Goal: Download file/media

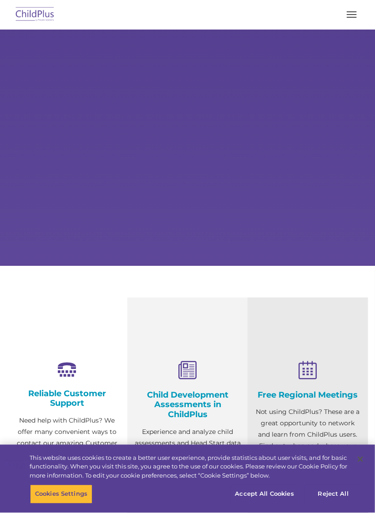
select select "MEDIUM"
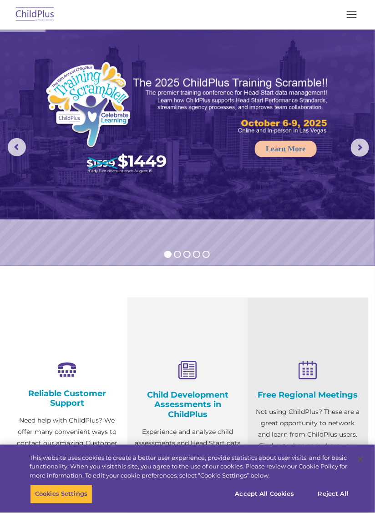
click at [356, 14] on span "button" at bounding box center [351, 14] width 10 height 1
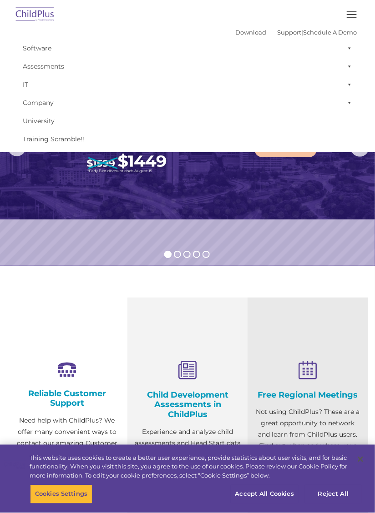
click at [357, 12] on button "button" at bounding box center [351, 14] width 19 height 15
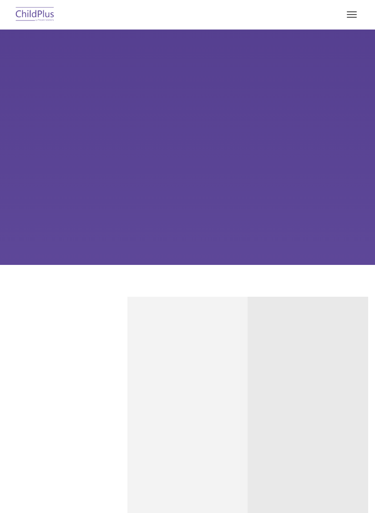
type input ""
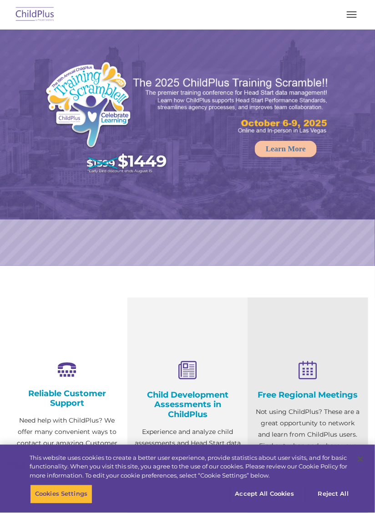
select select "MEDIUM"
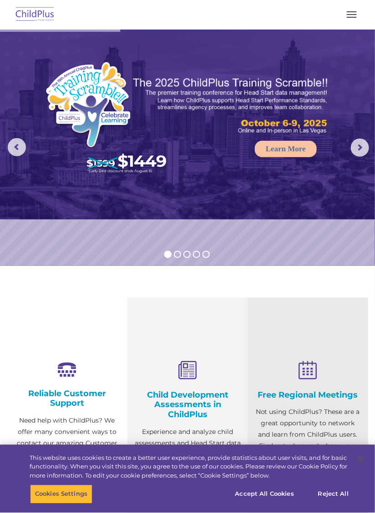
click at [360, 17] on button "button" at bounding box center [351, 14] width 19 height 15
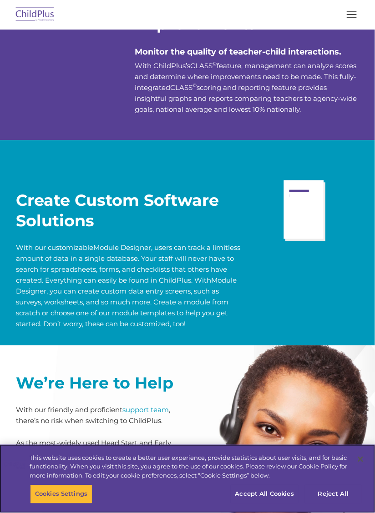
scroll to position [1974, 0]
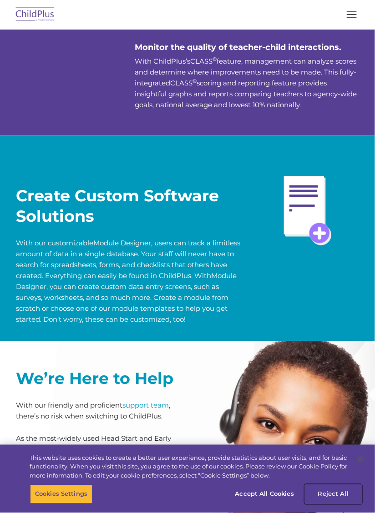
click at [344, 500] on button "Reject All" at bounding box center [333, 494] width 57 height 19
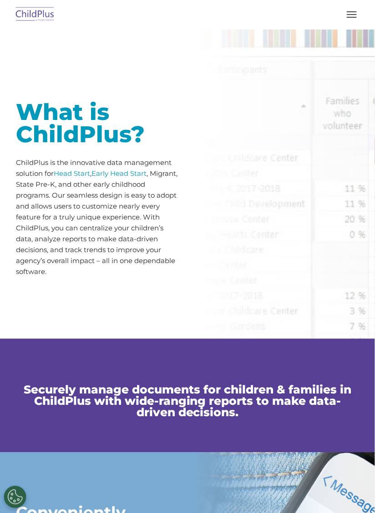
scroll to position [0, 0]
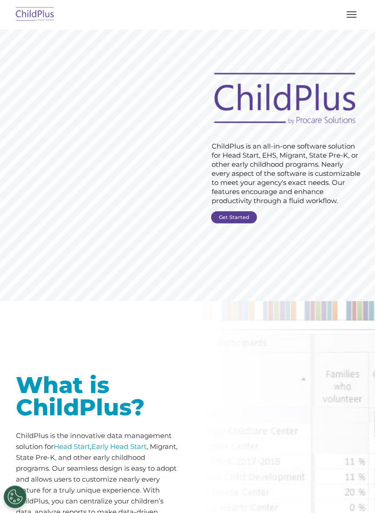
click at [351, 17] on span "button" at bounding box center [351, 17] width 10 height 1
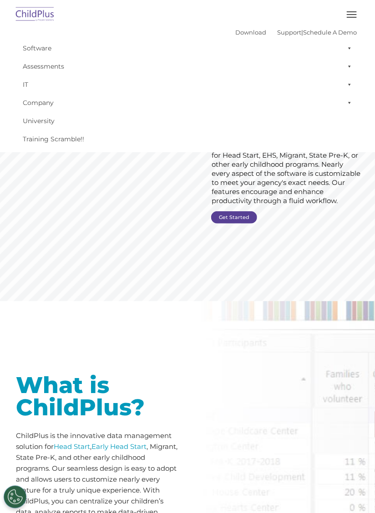
click at [349, 13] on button "button" at bounding box center [351, 14] width 19 height 15
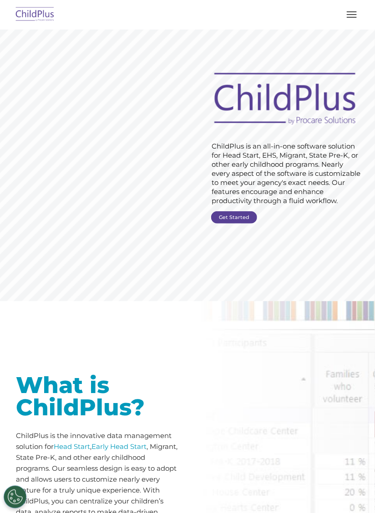
click at [352, 17] on span "button" at bounding box center [351, 17] width 10 height 1
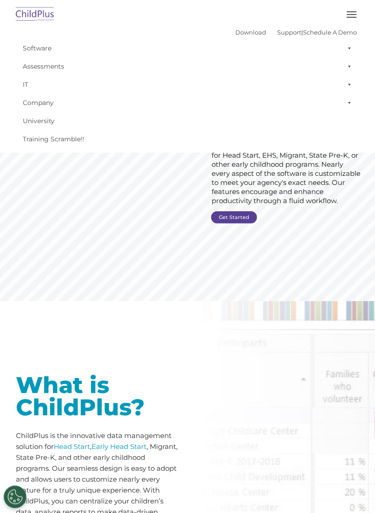
click at [354, 18] on button "button" at bounding box center [351, 14] width 19 height 15
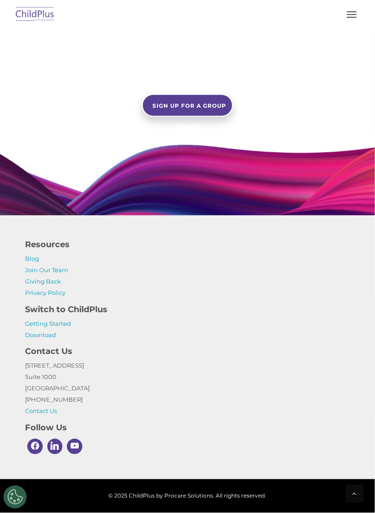
scroll to position [909, 0]
click at [49, 338] on link "Download" at bounding box center [40, 334] width 31 height 7
